Goal: Task Accomplishment & Management: Manage account settings

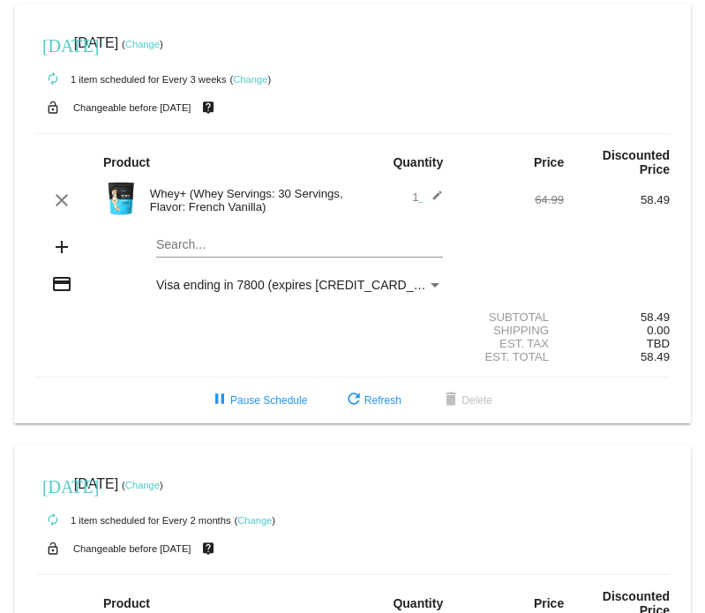
click at [252, 79] on link "Change" at bounding box center [250, 79] width 34 height 11
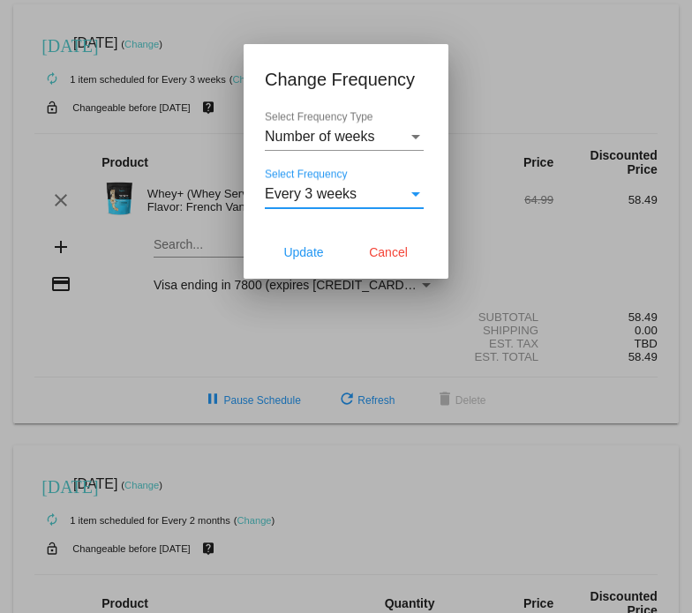
click at [405, 132] on div "Every 3 weeks" at bounding box center [336, 194] width 143 height 16
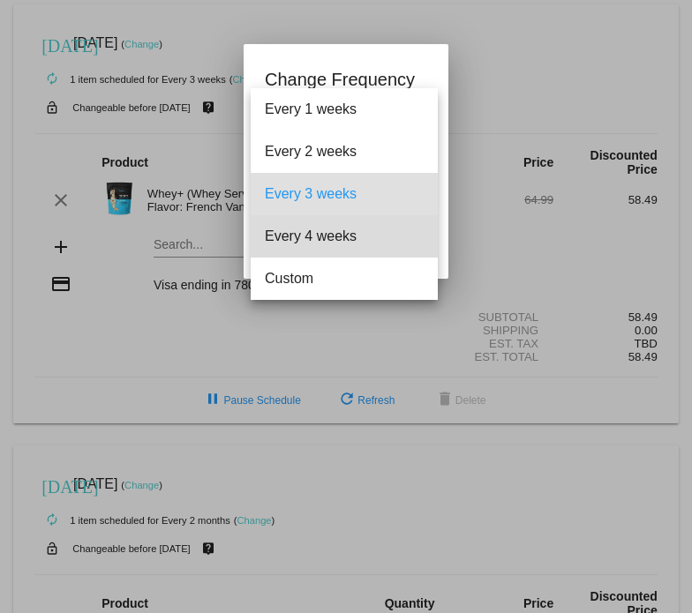
click at [374, 132] on span "Every 4 weeks" at bounding box center [344, 236] width 159 height 42
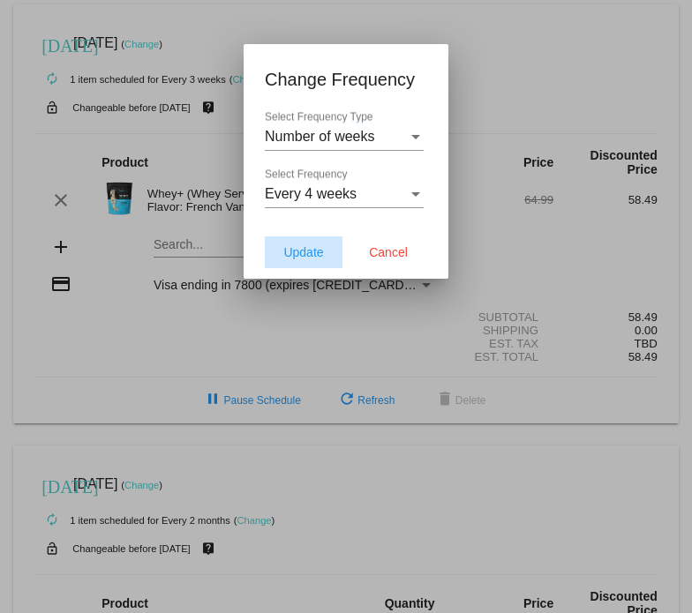
click at [322, 132] on span "Update" at bounding box center [303, 252] width 40 height 14
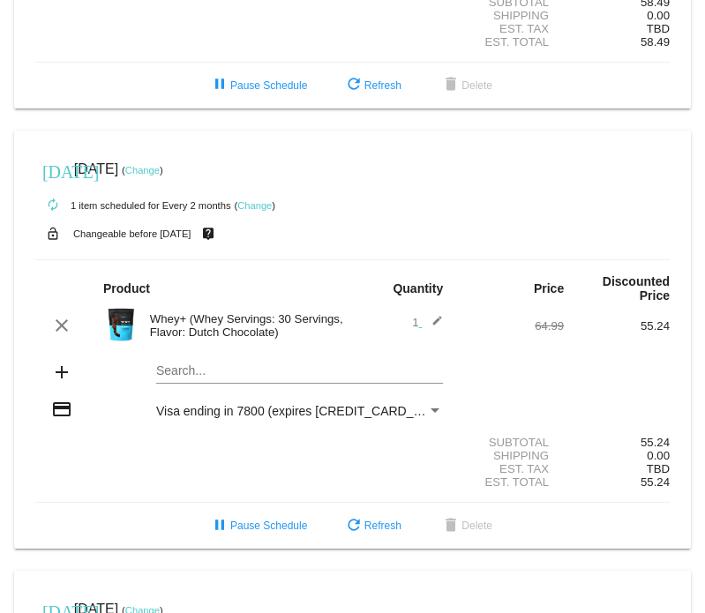
scroll to position [265, 0]
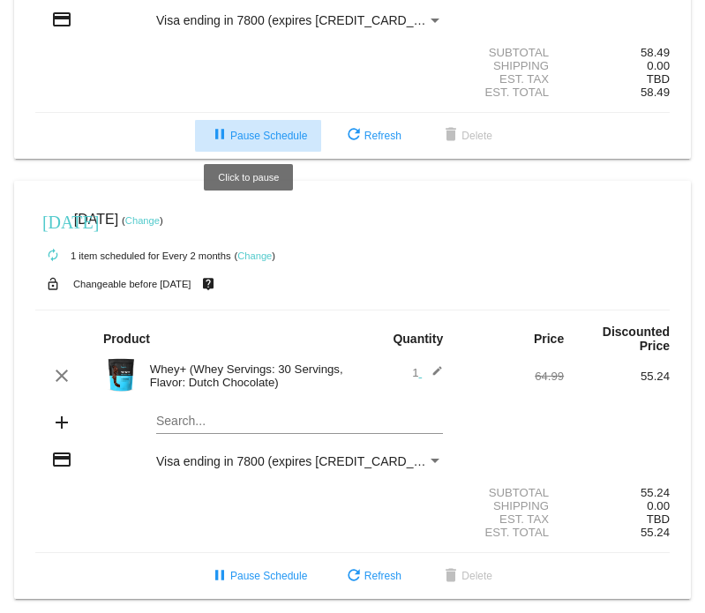
click at [259, 130] on span "pause Pause Schedule" at bounding box center [258, 136] width 98 height 12
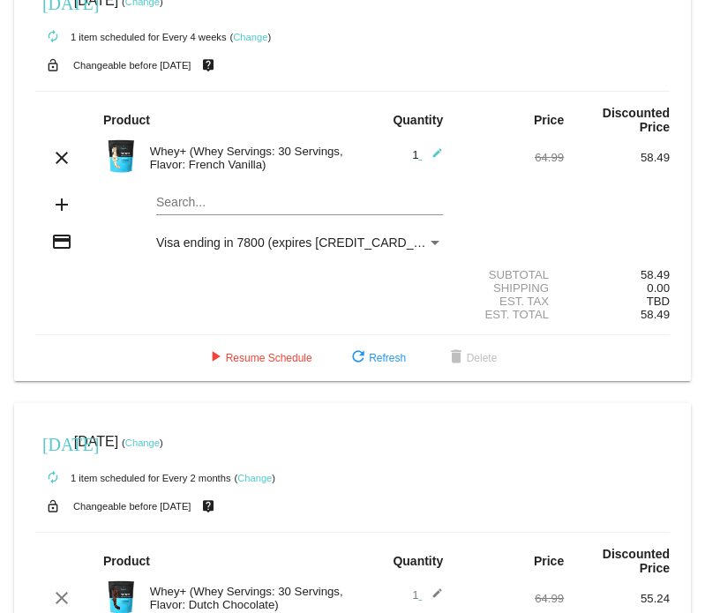
scroll to position [0, 0]
